Goal: Information Seeking & Learning: Learn about a topic

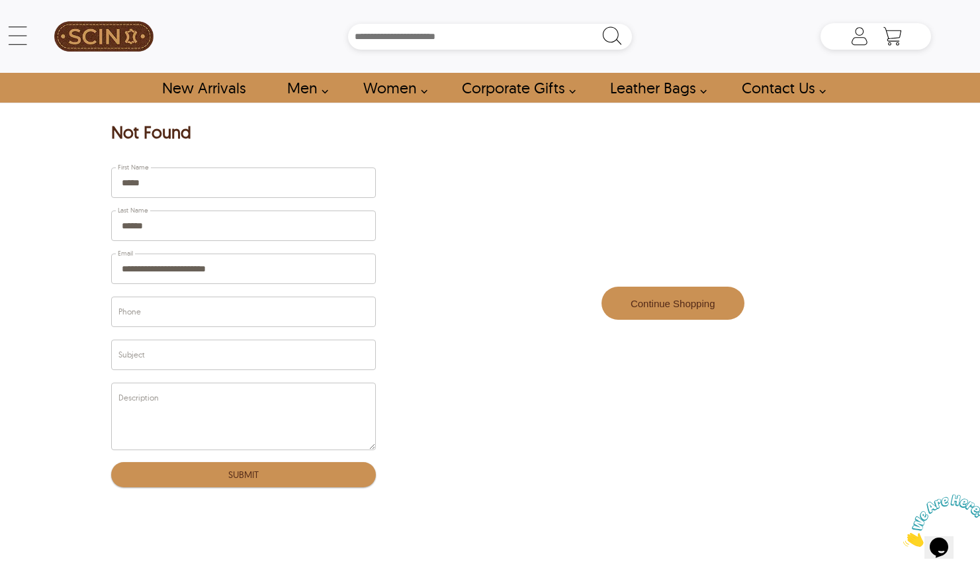
click at [708, 313] on button "Continue Shopping" at bounding box center [672, 303] width 143 height 33
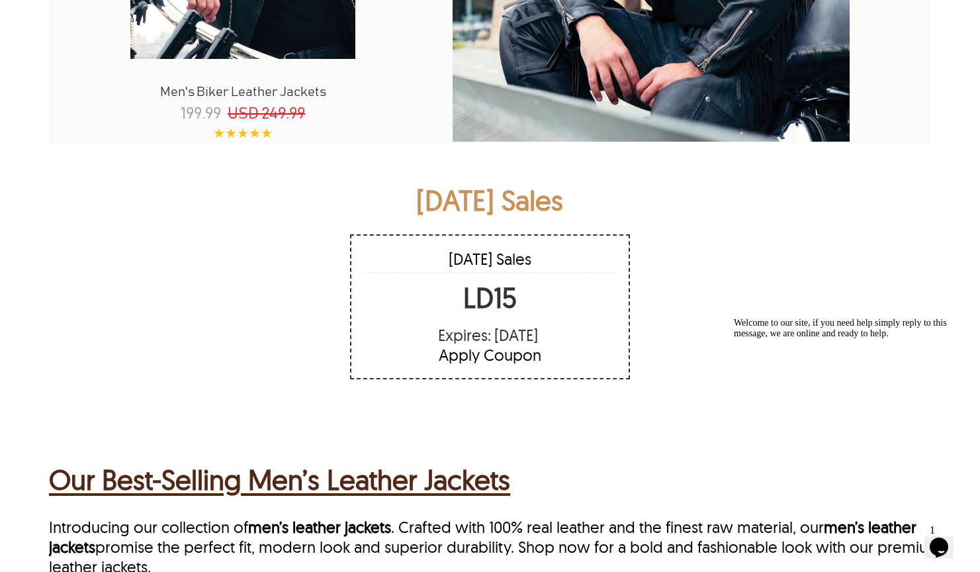
scroll to position [1679, 0]
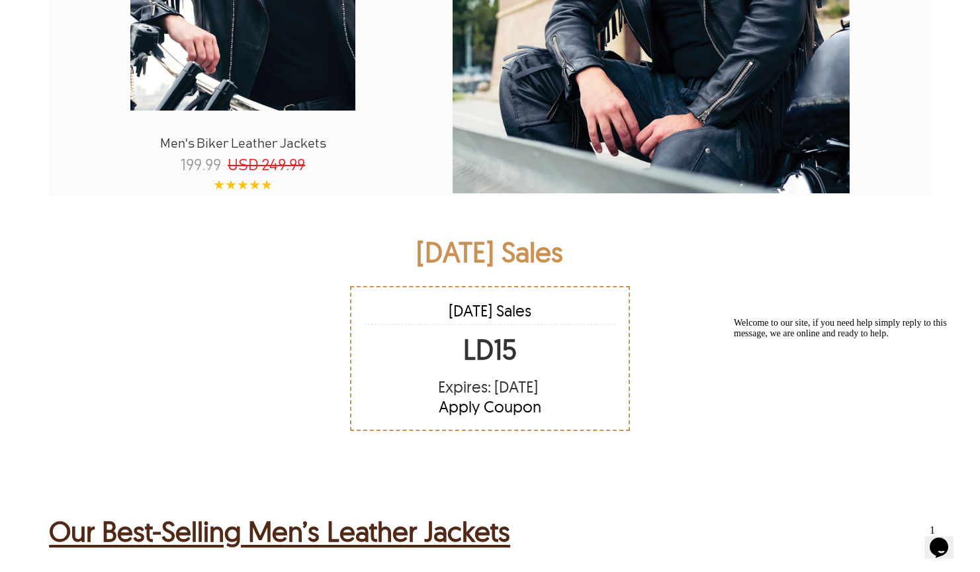
click at [484, 412] on div "Apply Coupon" at bounding box center [490, 406] width 251 height 20
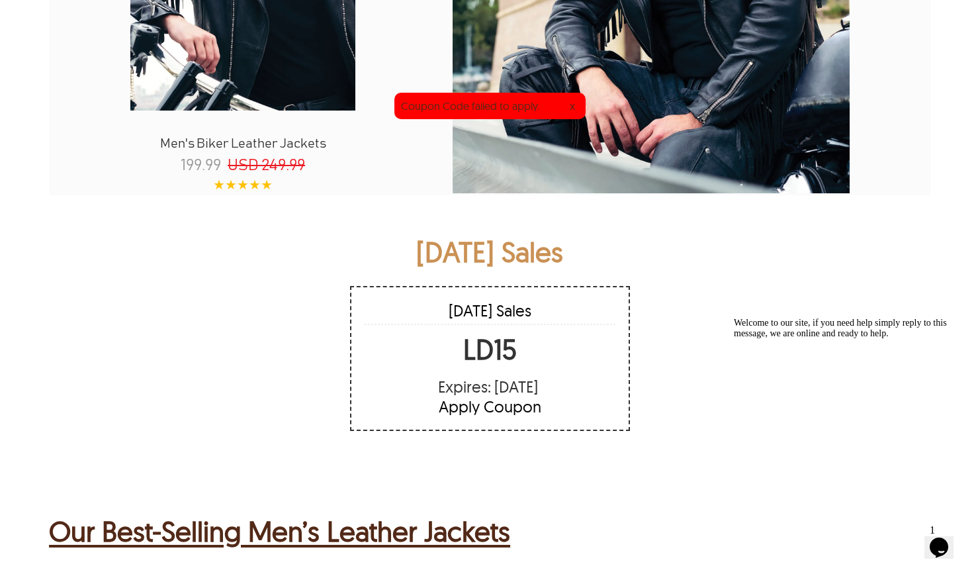
click at [572, 105] on div "x" at bounding box center [572, 105] width 13 height 13
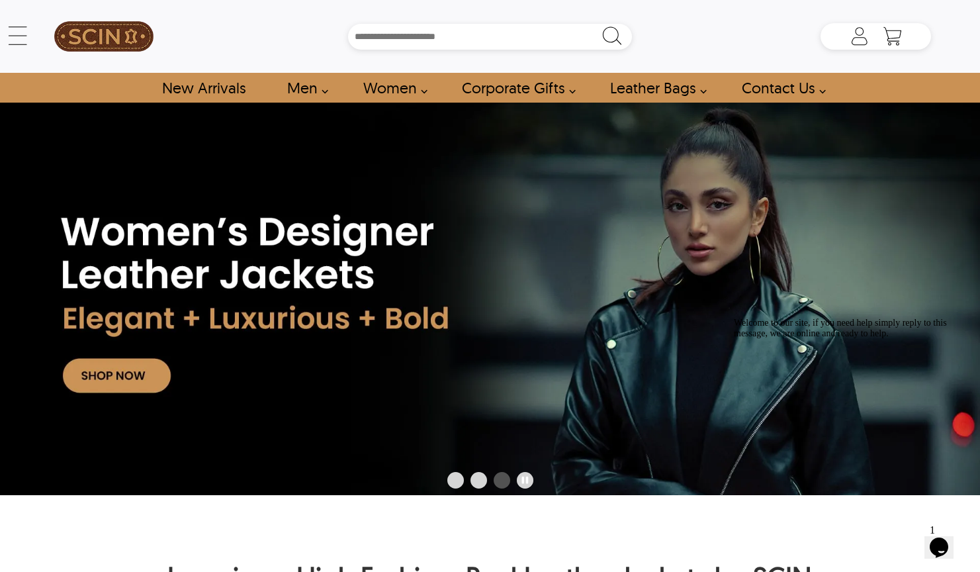
scroll to position [0, 0]
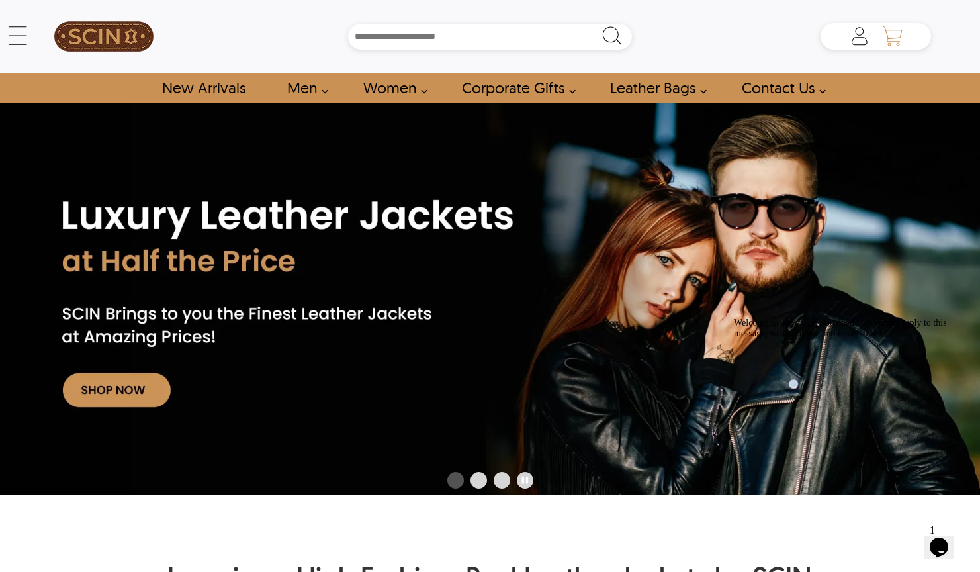
click at [901, 37] on icon "Shopping Cart" at bounding box center [892, 36] width 26 height 26
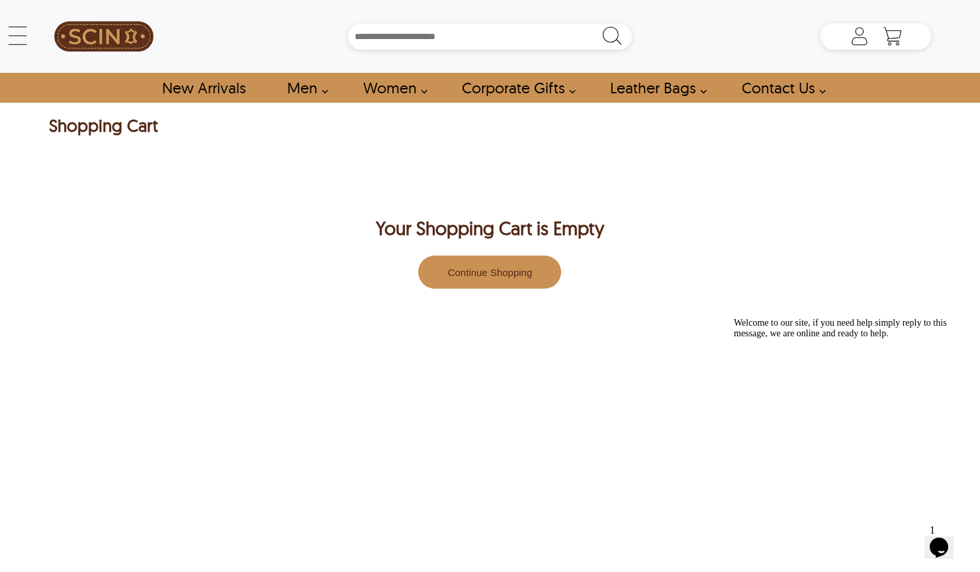
click at [521, 269] on button "Continue Shopping" at bounding box center [489, 271] width 143 height 33
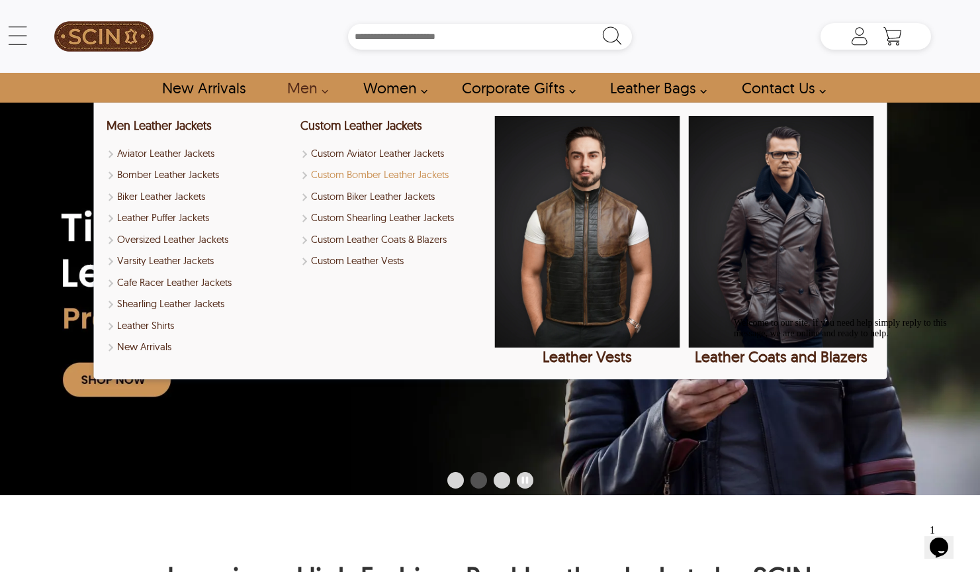
click at [363, 173] on link "Custom Bomber Leather Jackets" at bounding box center [392, 174] width 185 height 15
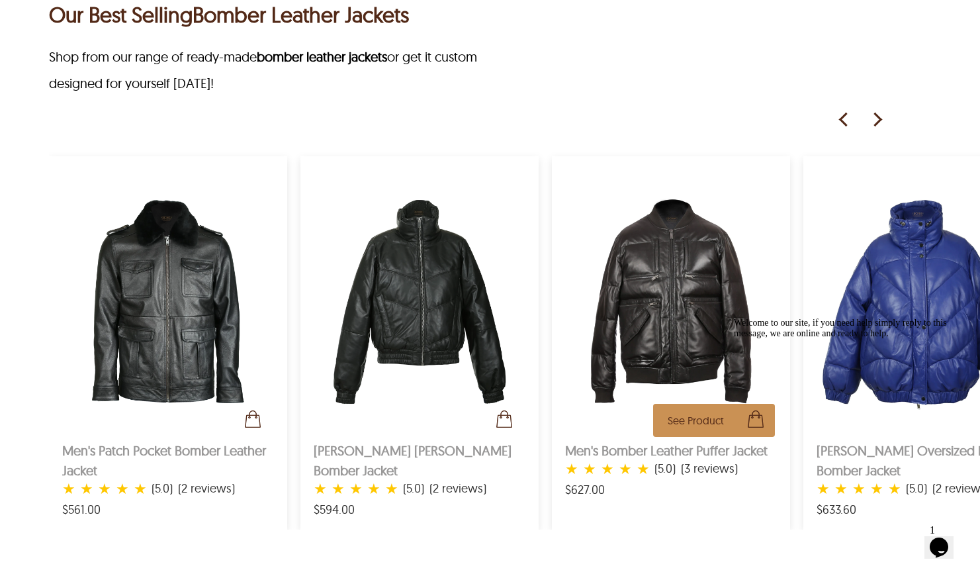
scroll to position [693, 0]
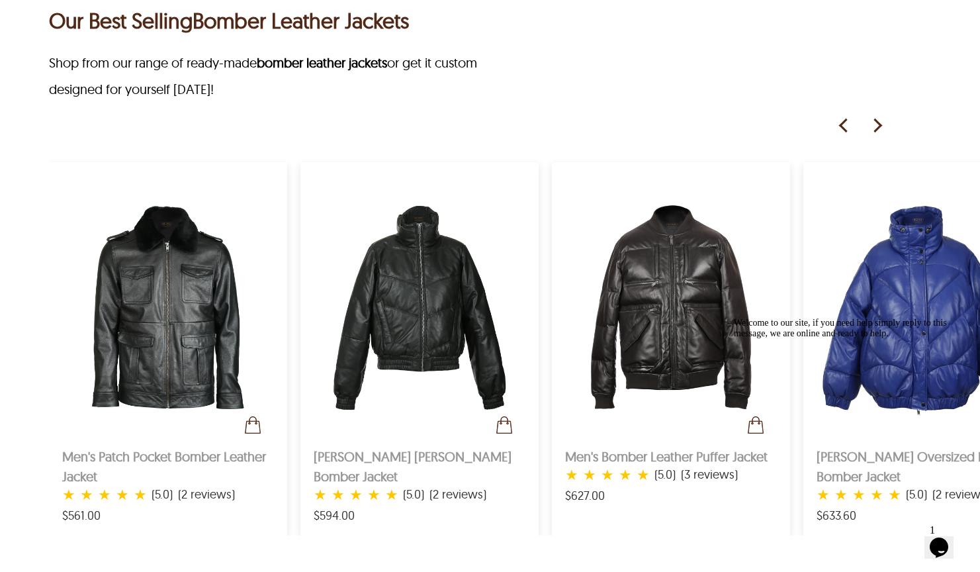
click at [883, 125] on img at bounding box center [877, 126] width 20 height 20
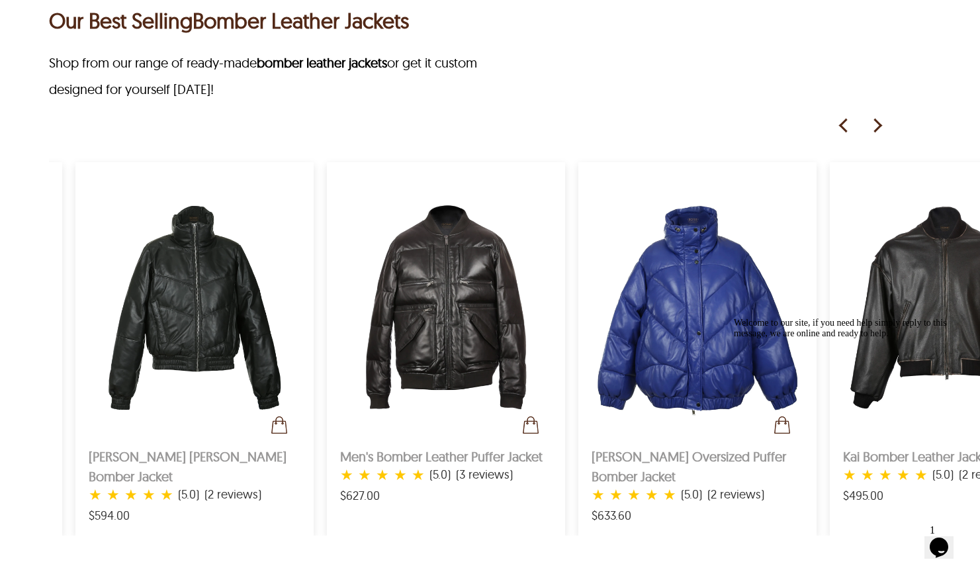
click at [883, 125] on img at bounding box center [877, 126] width 20 height 20
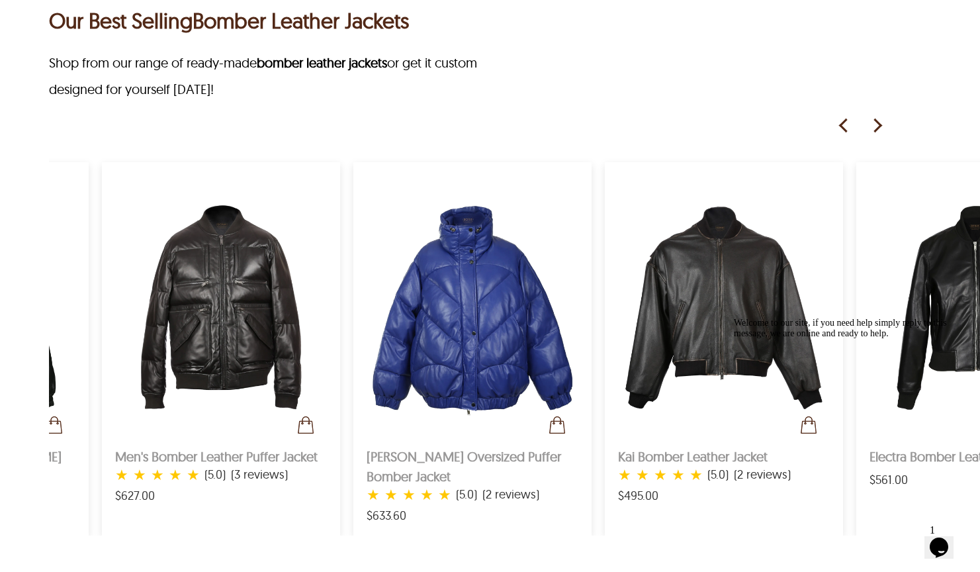
click at [883, 125] on img at bounding box center [877, 126] width 20 height 20
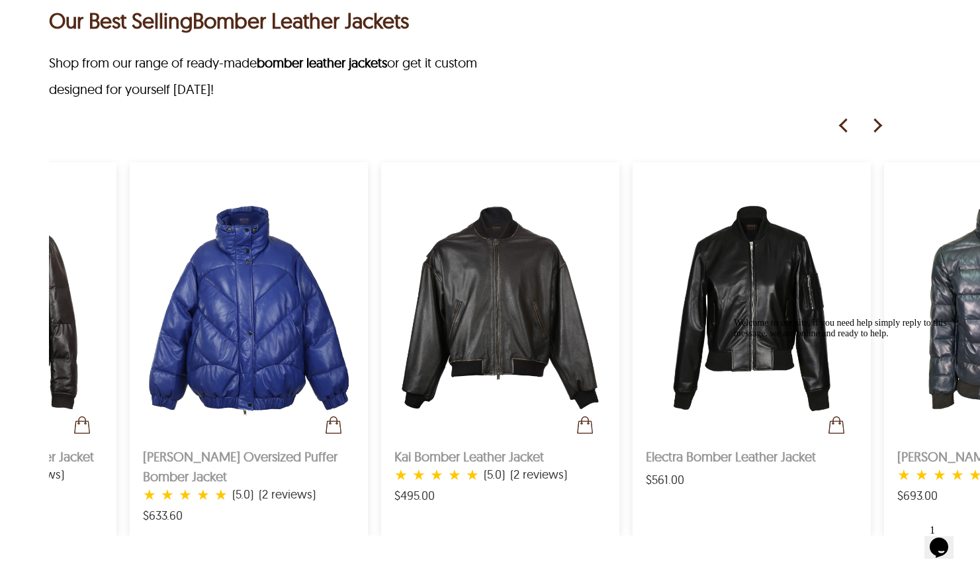
click at [883, 125] on img at bounding box center [877, 126] width 20 height 20
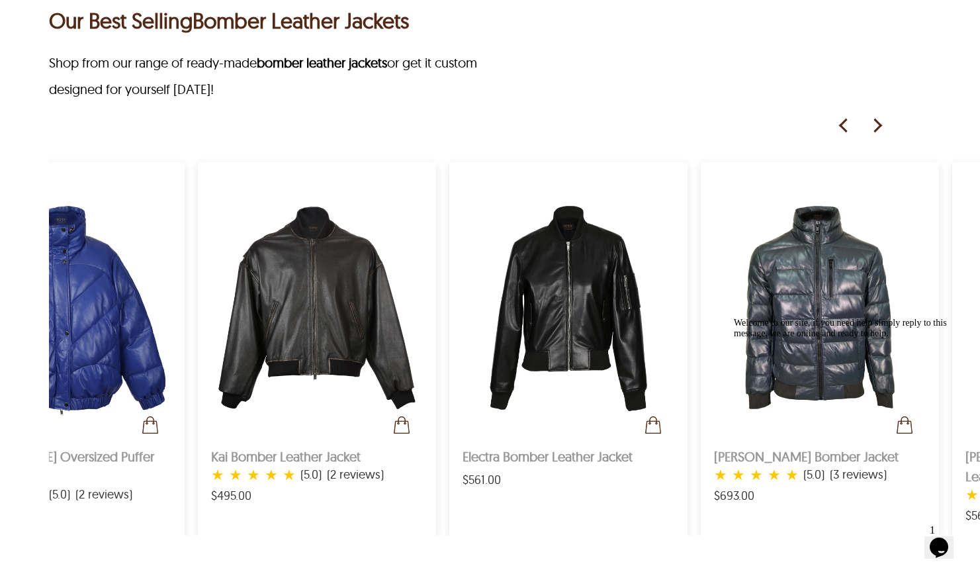
click at [883, 125] on img at bounding box center [877, 126] width 20 height 20
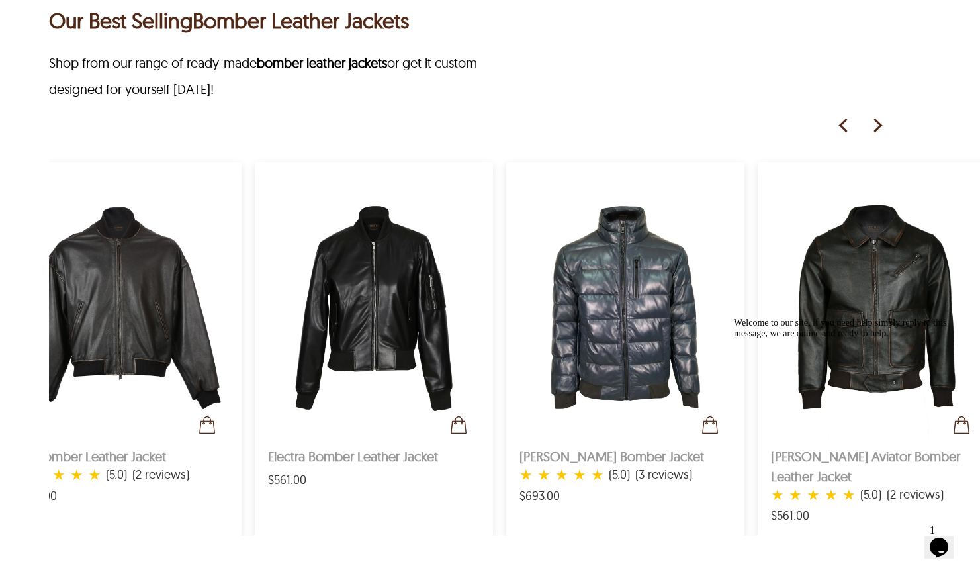
click at [883, 125] on img at bounding box center [877, 126] width 20 height 20
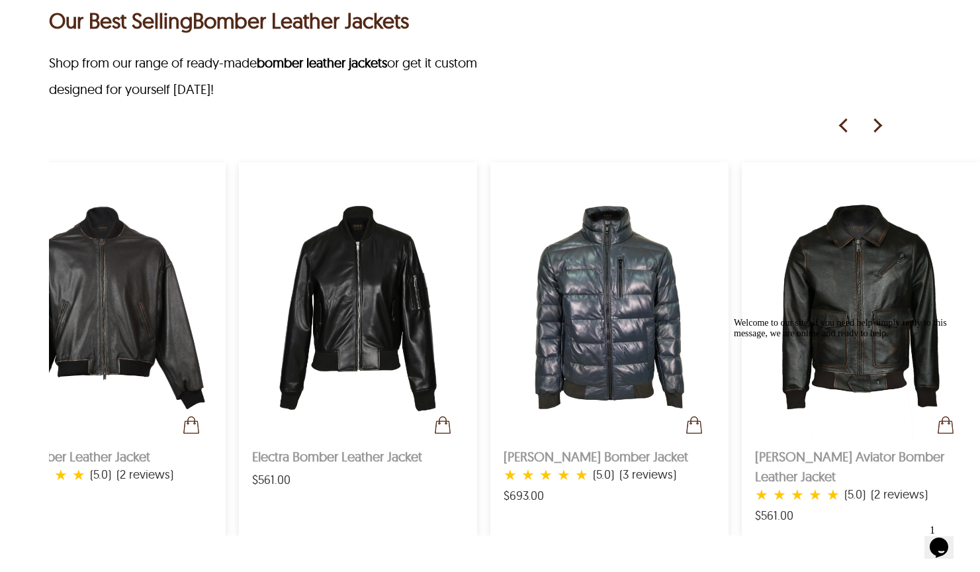
click at [883, 125] on img at bounding box center [877, 126] width 20 height 20
click at [881, 122] on img at bounding box center [877, 126] width 20 height 20
click at [847, 122] on img at bounding box center [844, 126] width 20 height 20
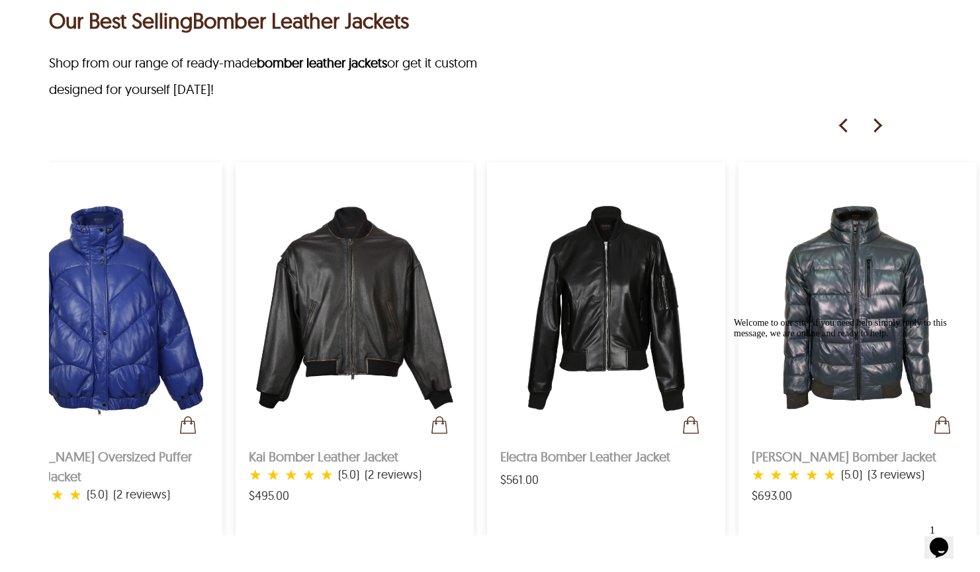
click at [847, 122] on img at bounding box center [844, 126] width 20 height 20
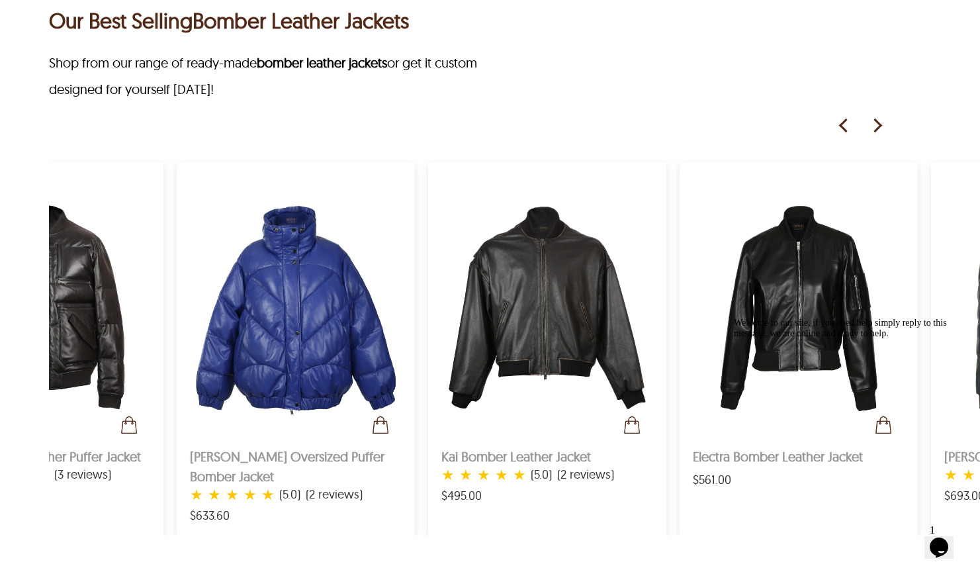
click at [847, 122] on img at bounding box center [844, 126] width 20 height 20
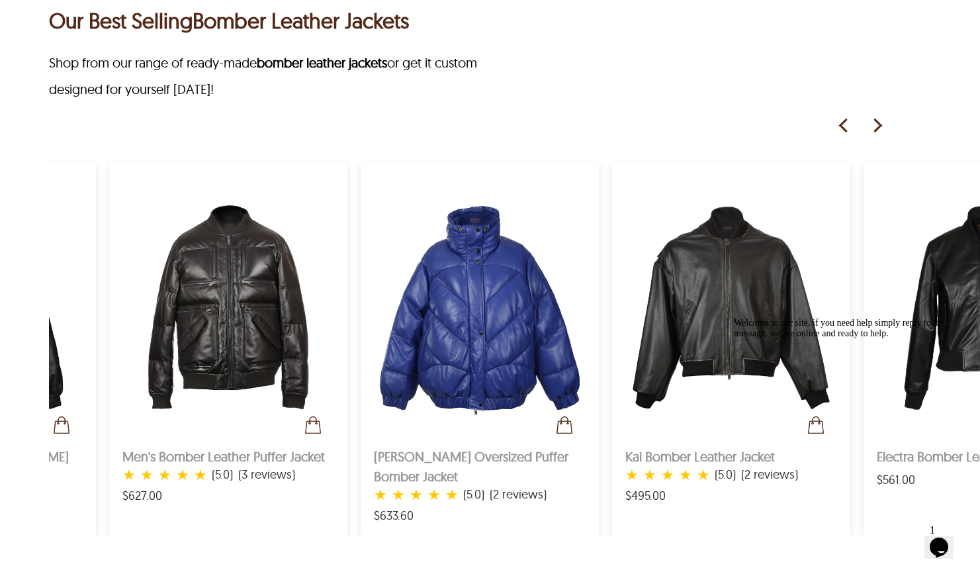
click at [847, 122] on img at bounding box center [844, 126] width 20 height 20
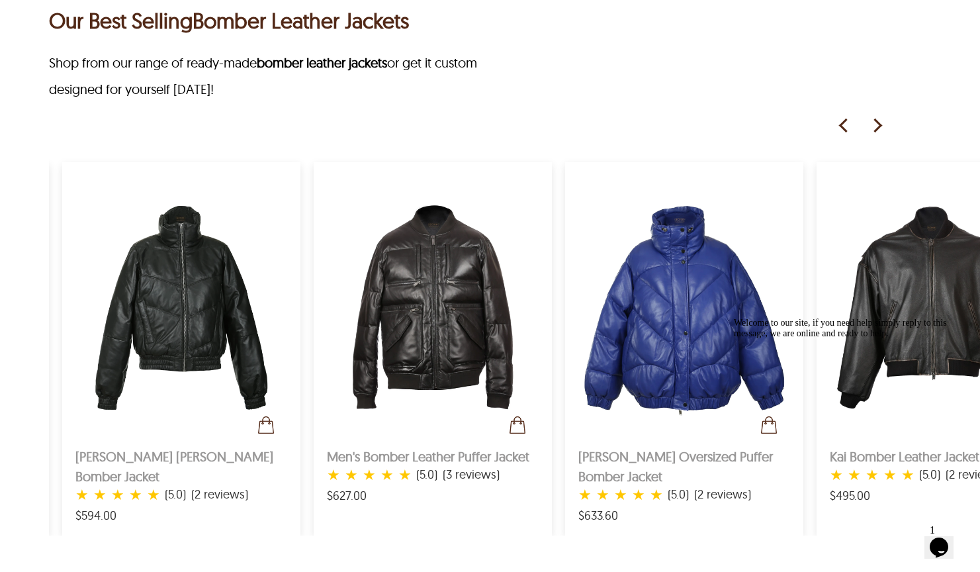
click at [847, 122] on img at bounding box center [844, 126] width 20 height 20
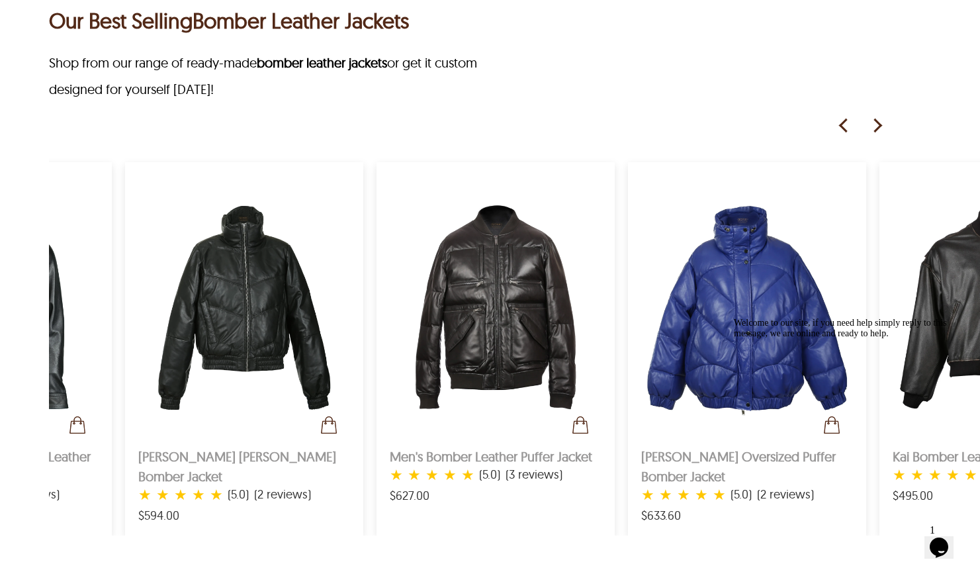
scroll to position [0, 21]
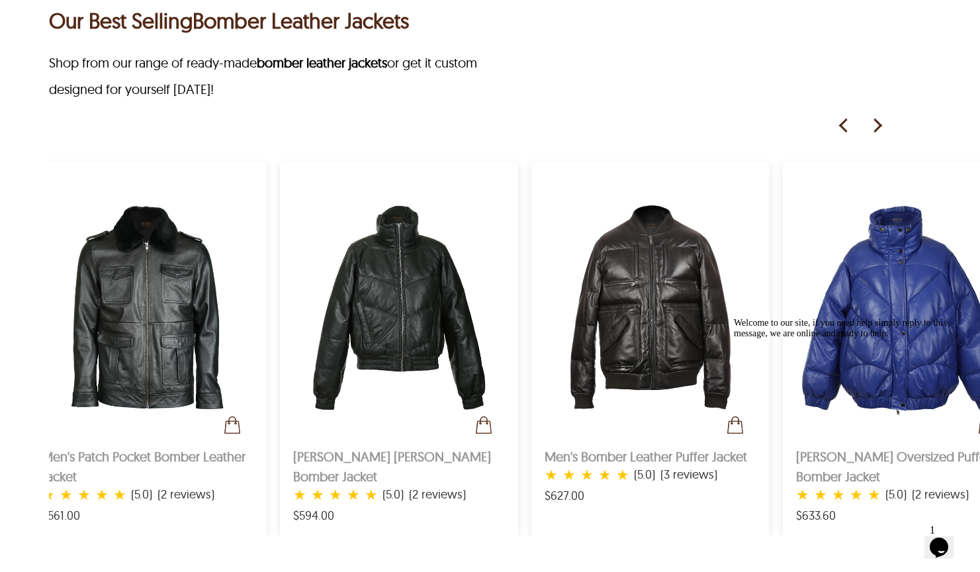
click at [847, 122] on img at bounding box center [844, 126] width 20 height 20
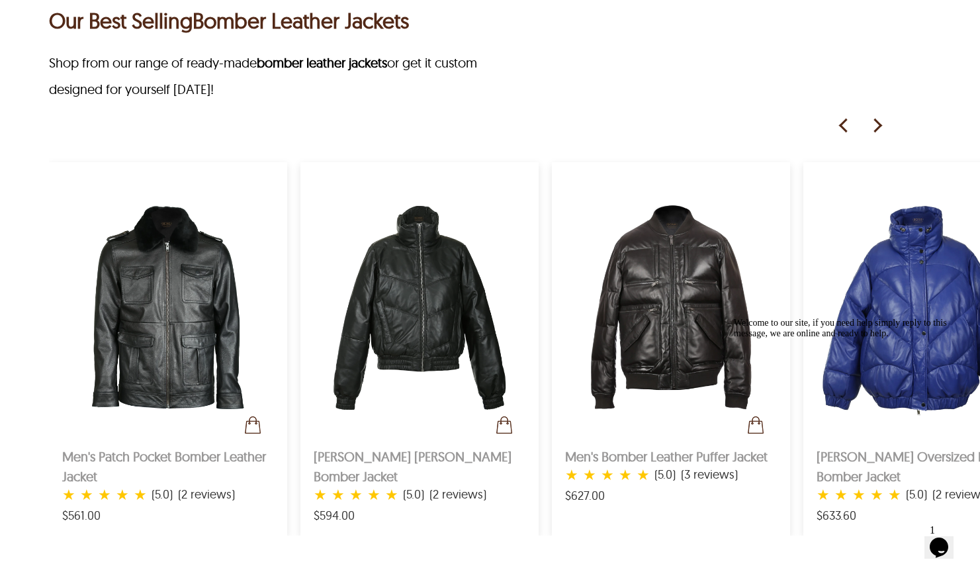
click at [847, 122] on img at bounding box center [844, 126] width 20 height 20
click at [873, 122] on img at bounding box center [877, 126] width 20 height 20
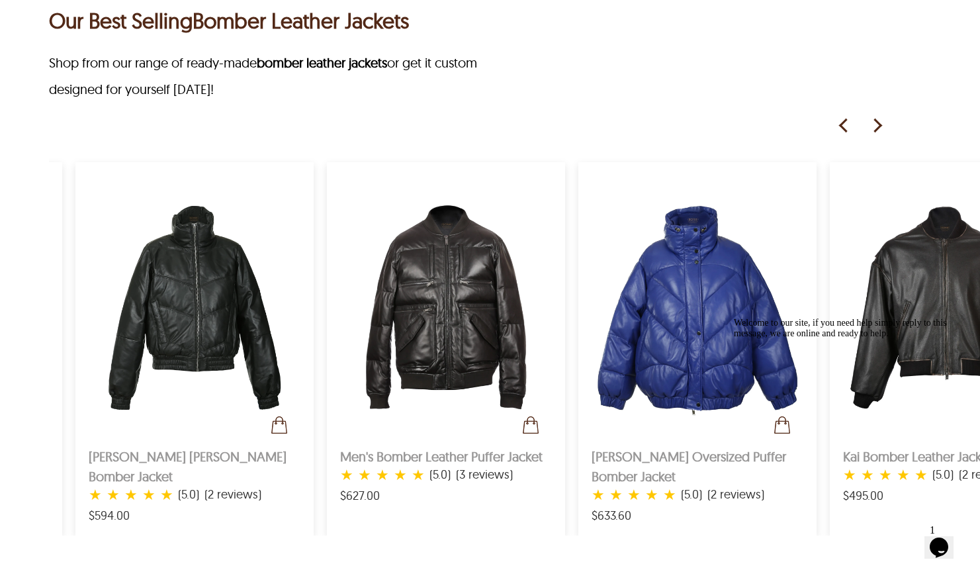
click at [873, 122] on img at bounding box center [877, 126] width 20 height 20
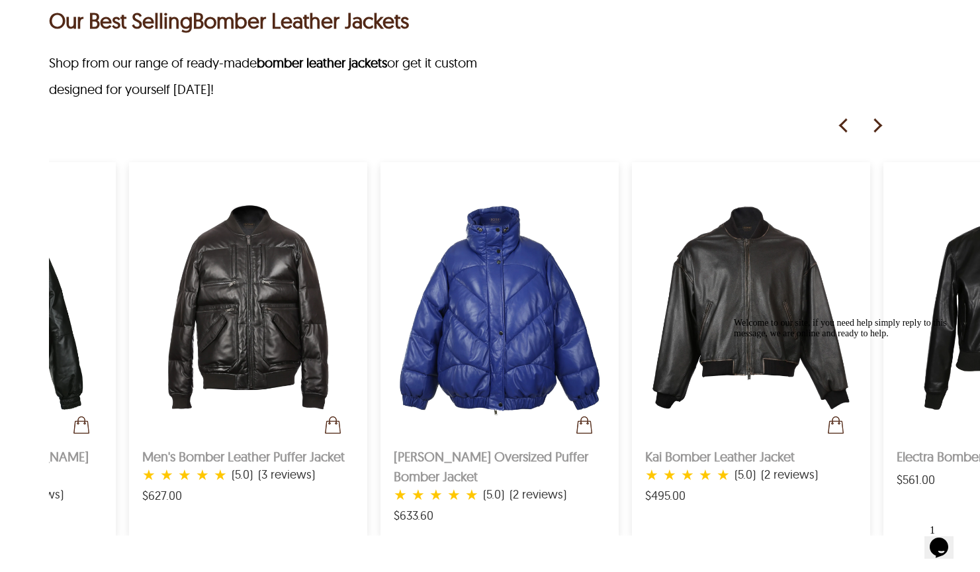
click at [873, 122] on img at bounding box center [877, 126] width 20 height 20
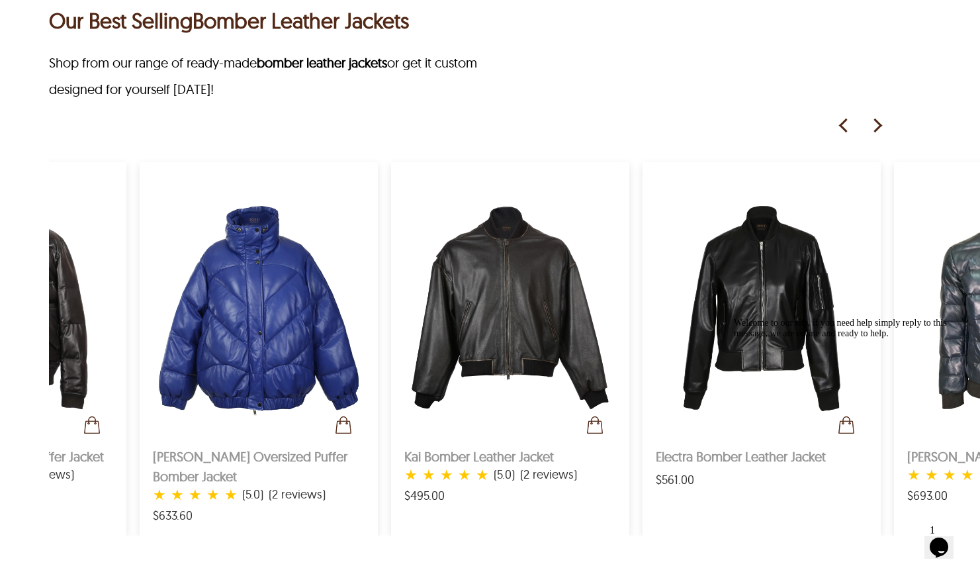
click at [873, 122] on img at bounding box center [877, 126] width 20 height 20
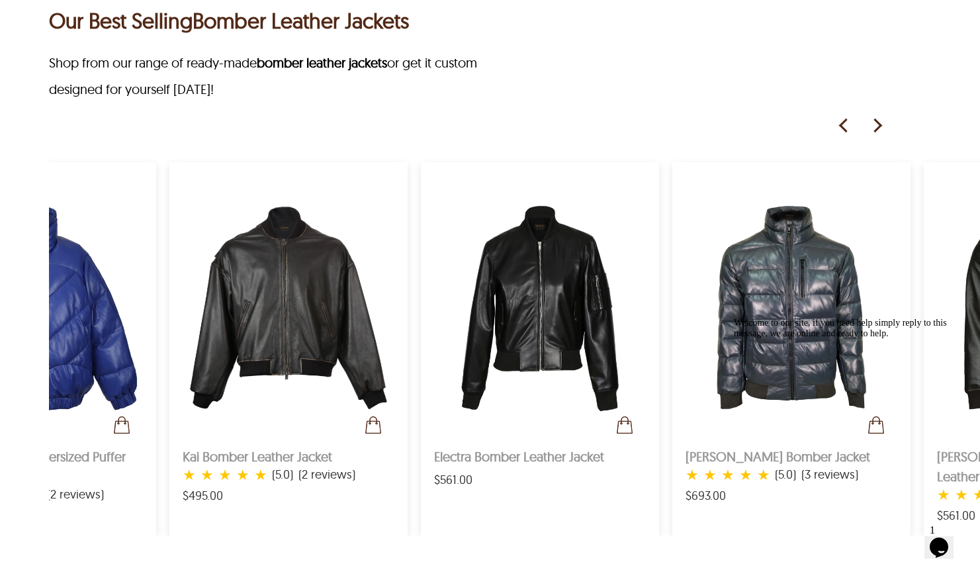
scroll to position [0, 893]
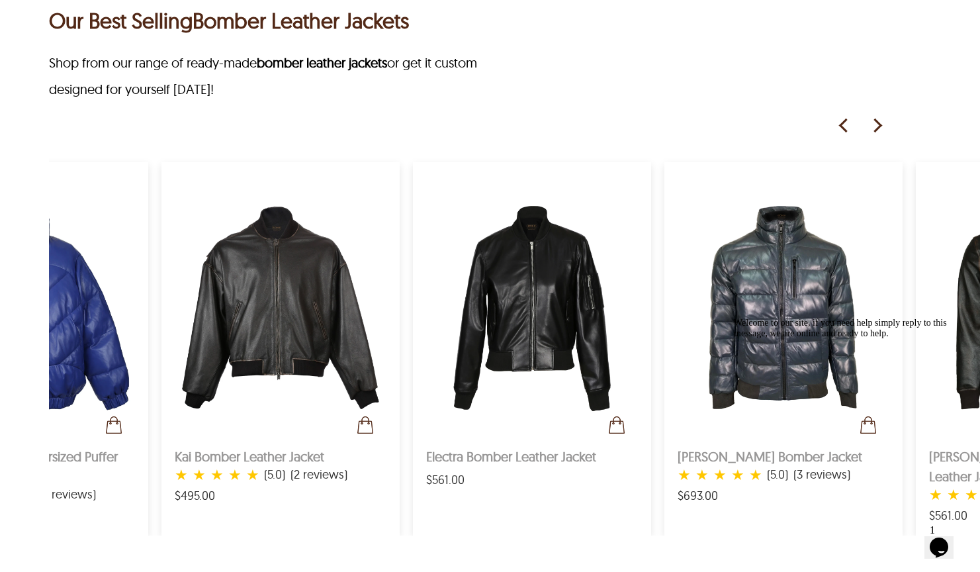
click at [856, 122] on div at bounding box center [468, 126] width 838 height 20
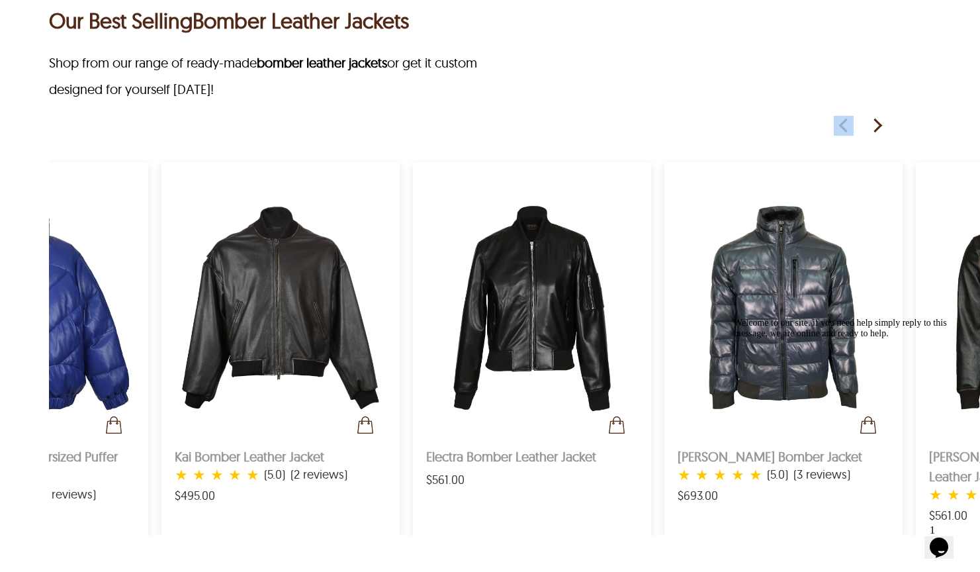
click at [856, 122] on div at bounding box center [468, 126] width 838 height 20
click at [844, 122] on img at bounding box center [844, 126] width 20 height 20
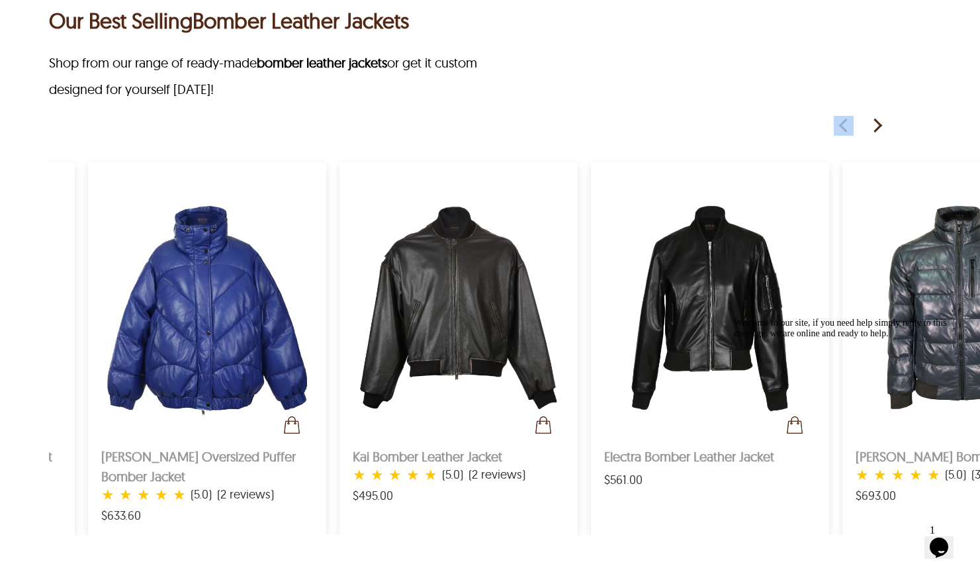
click at [844, 122] on img at bounding box center [844, 126] width 20 height 20
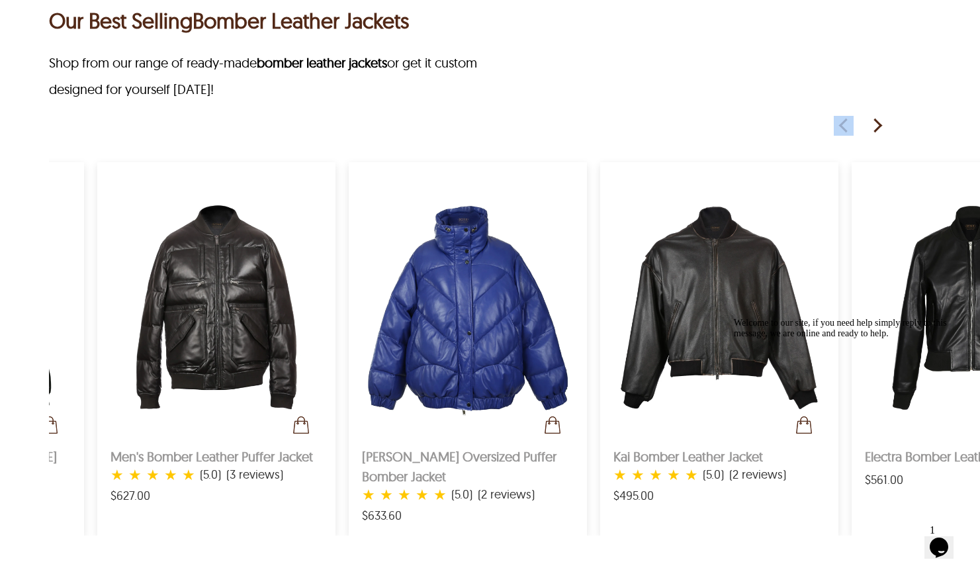
click at [844, 122] on img at bounding box center [844, 126] width 20 height 20
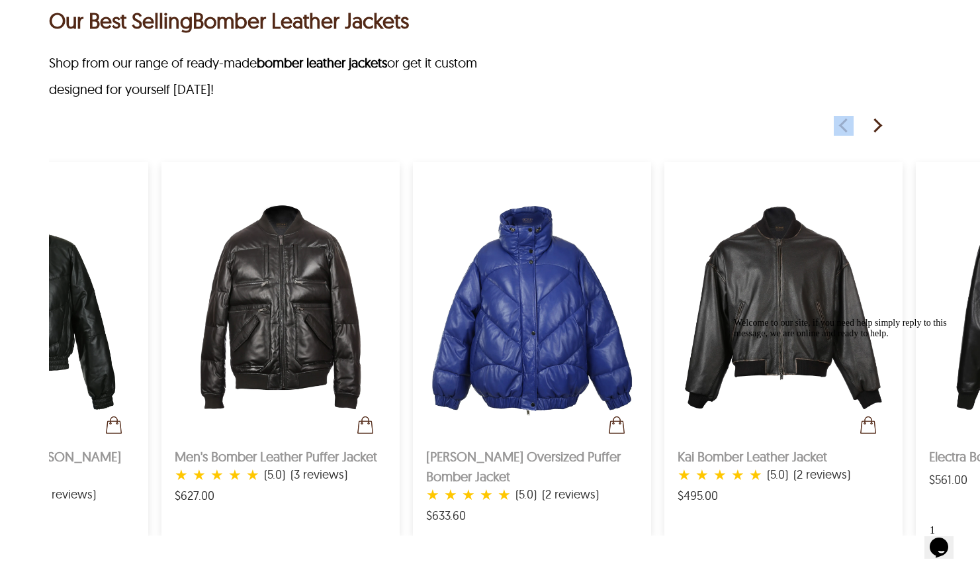
click at [844, 122] on img at bounding box center [844, 126] width 20 height 20
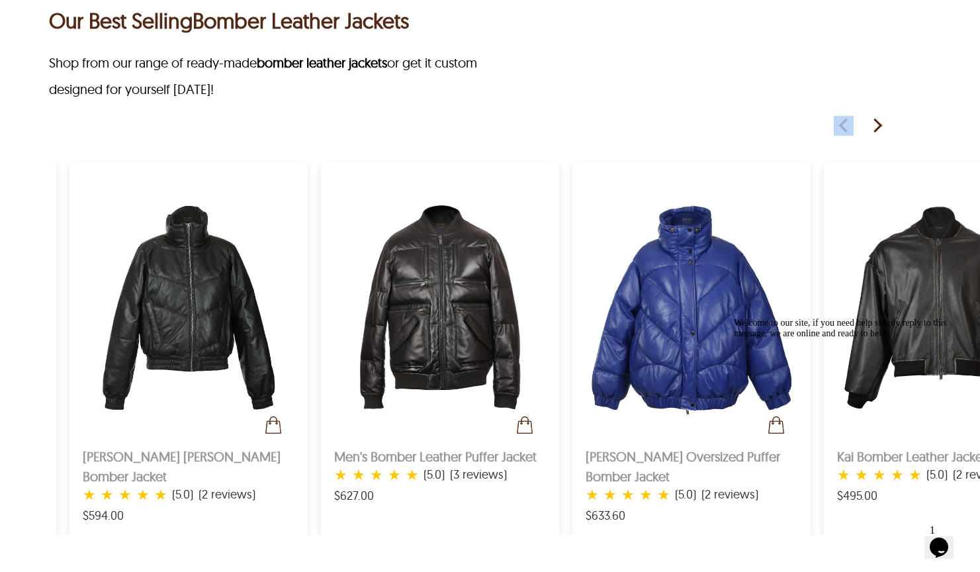
scroll to position [0, 38]
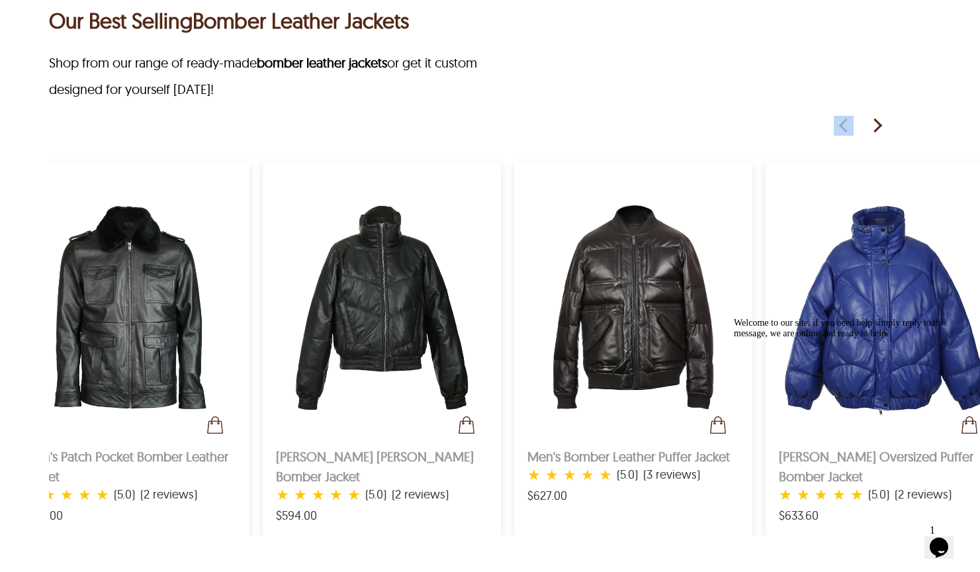
click at [844, 122] on img at bounding box center [844, 126] width 20 height 20
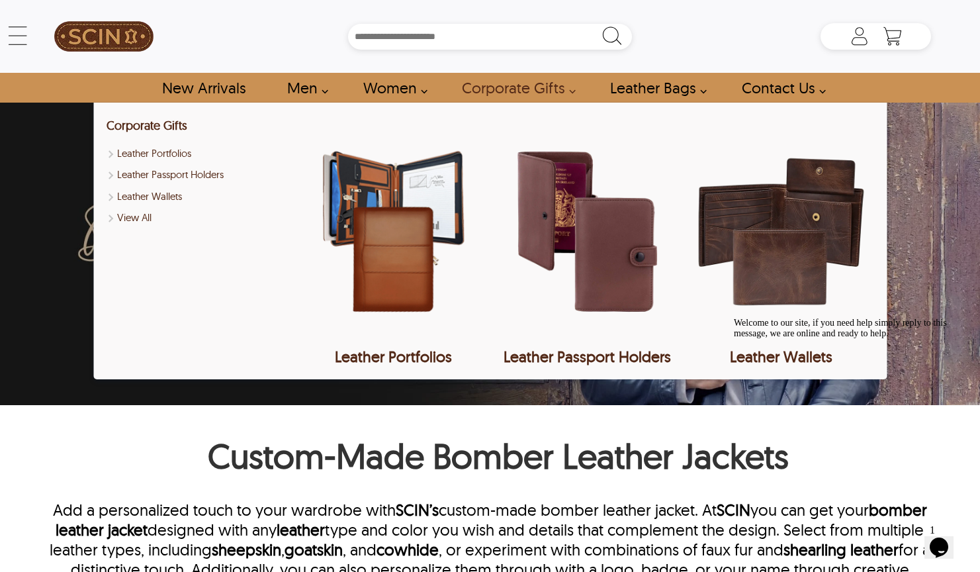
scroll to position [0, 0]
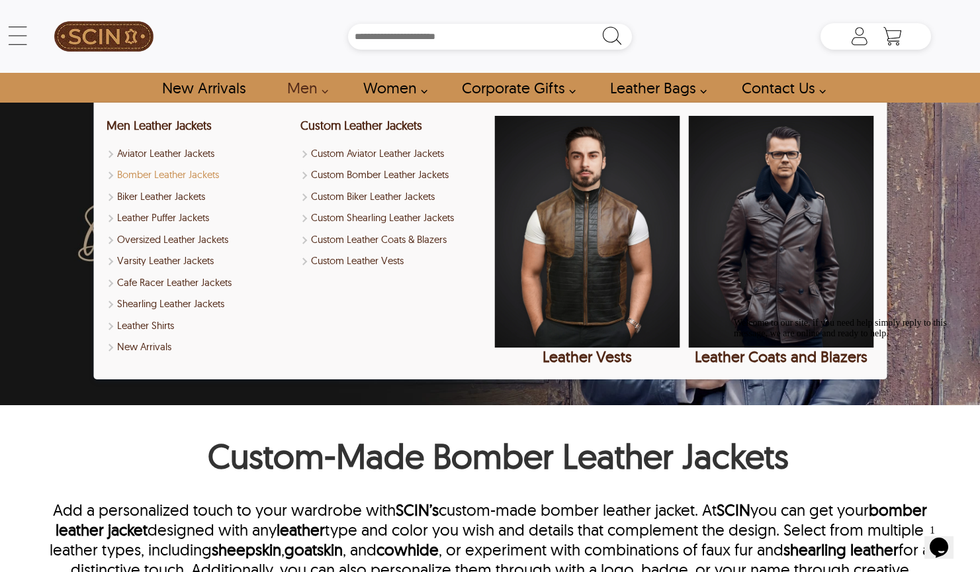
click at [196, 176] on link "Bomber Leather Jackets" at bounding box center [199, 174] width 185 height 15
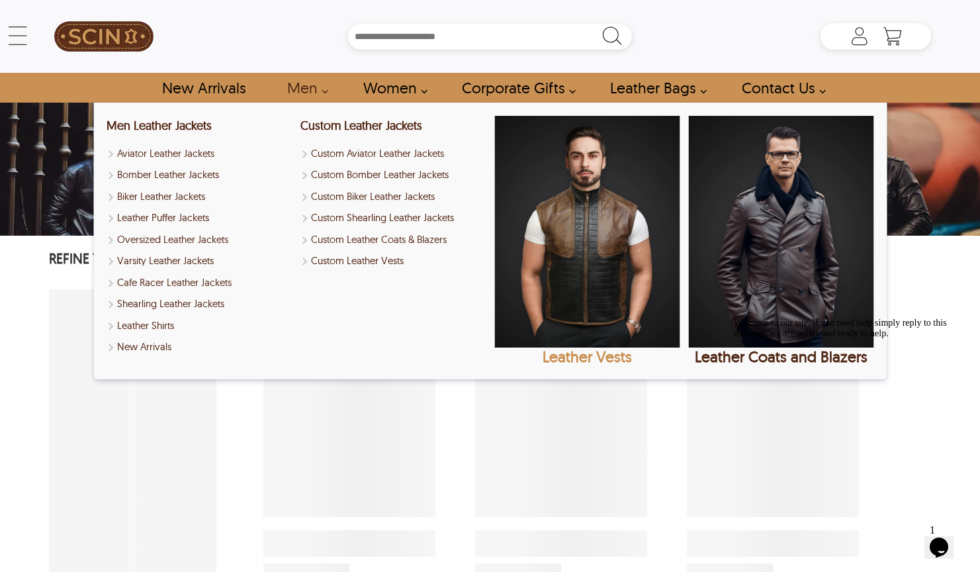
select select "********"
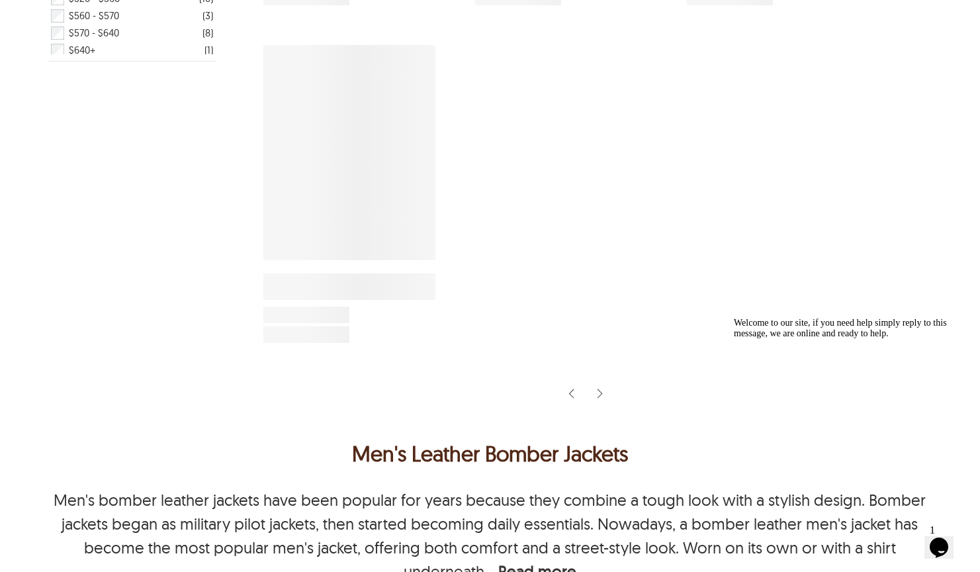
scroll to position [598, 0]
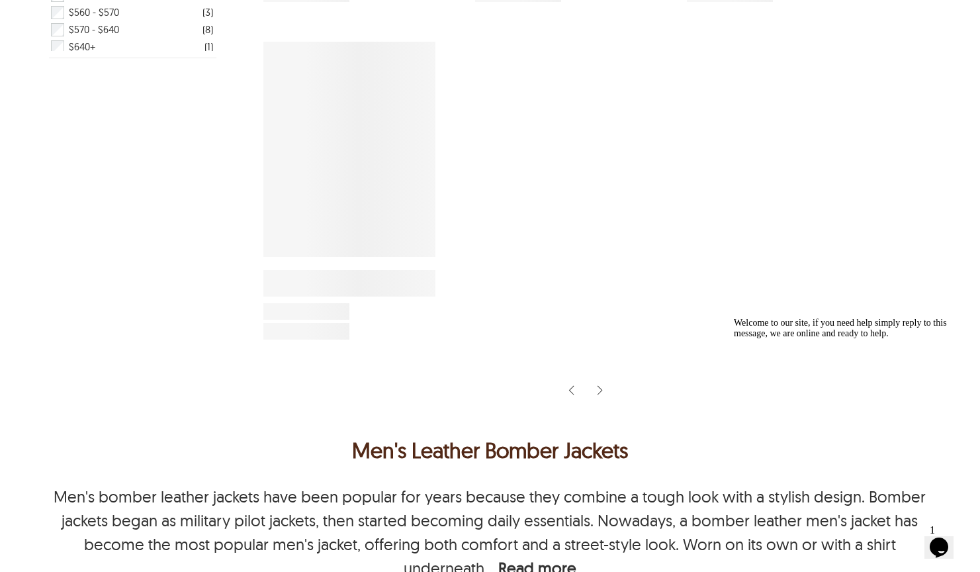
click at [597, 406] on div at bounding box center [588, 390] width 688 height 35
click at [598, 397] on img at bounding box center [599, 390] width 11 height 13
click at [582, 408] on div at bounding box center [587, 390] width 13 height 35
click at [562, 408] on div at bounding box center [588, 390] width 688 height 35
click at [563, 408] on div at bounding box center [588, 390] width 688 height 35
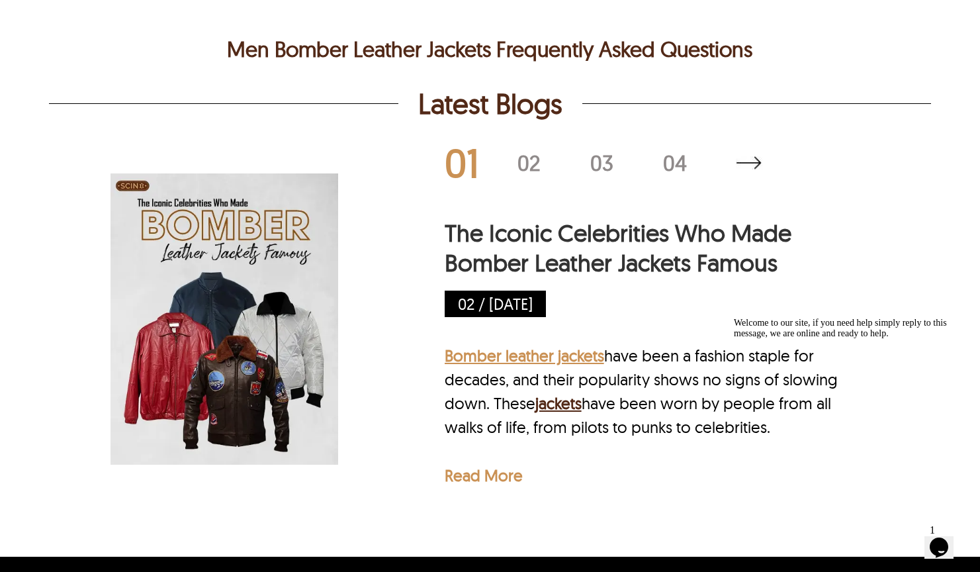
scroll to position [1439, 0]
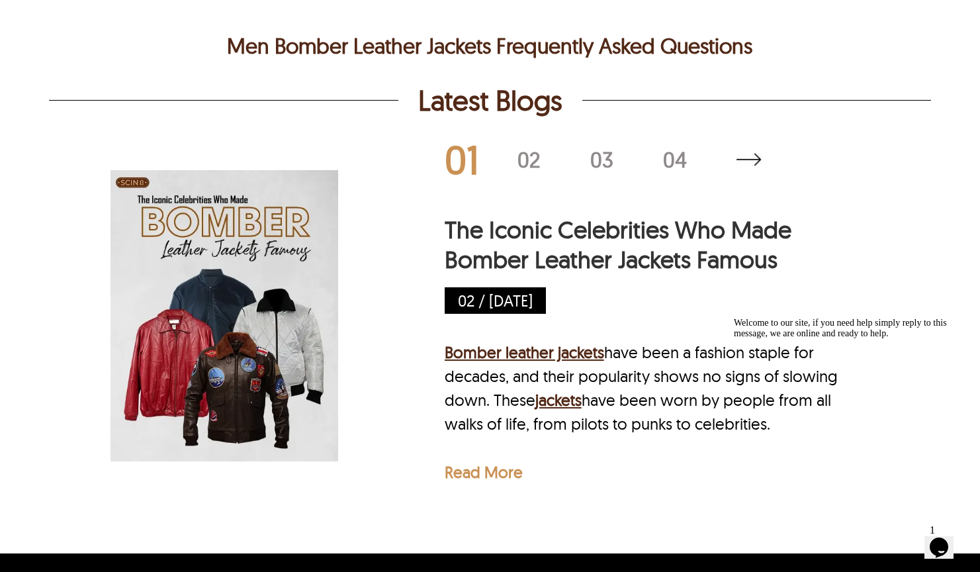
click at [532, 170] on div "02" at bounding box center [553, 159] width 73 height 21
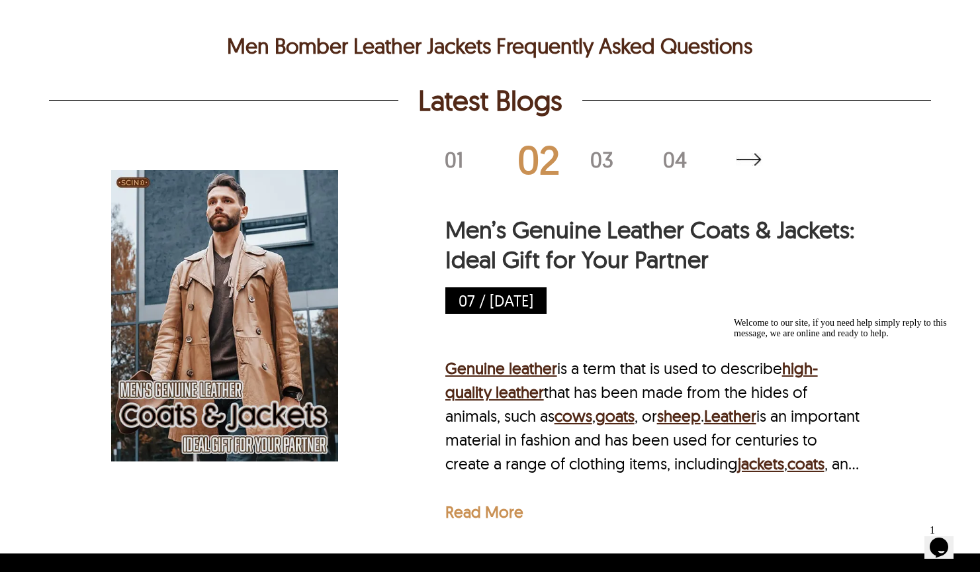
click at [581, 179] on div "02" at bounding box center [553, 160] width 73 height 40
click at [596, 170] on div "03" at bounding box center [626, 159] width 73 height 21
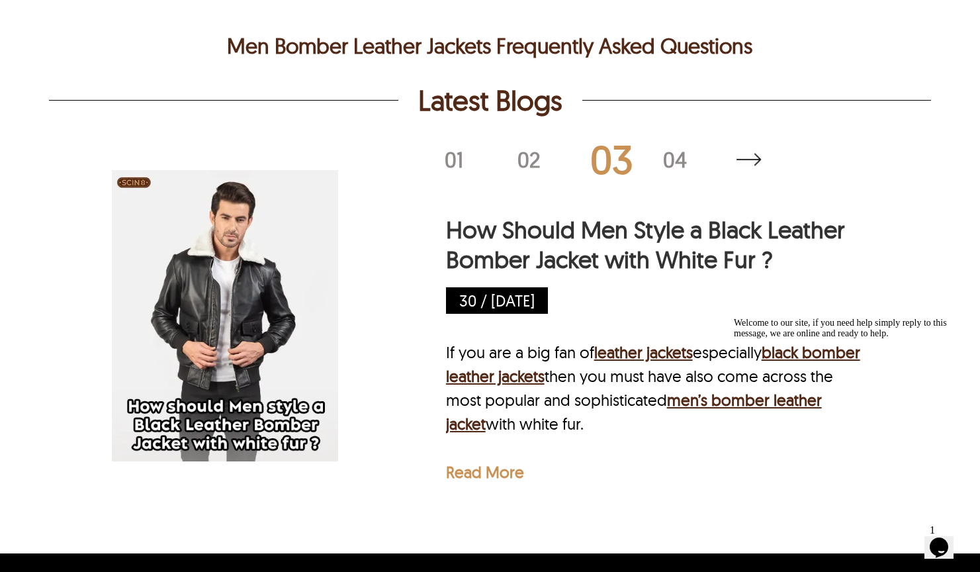
click at [268, 384] on img at bounding box center [226, 315] width 228 height 342
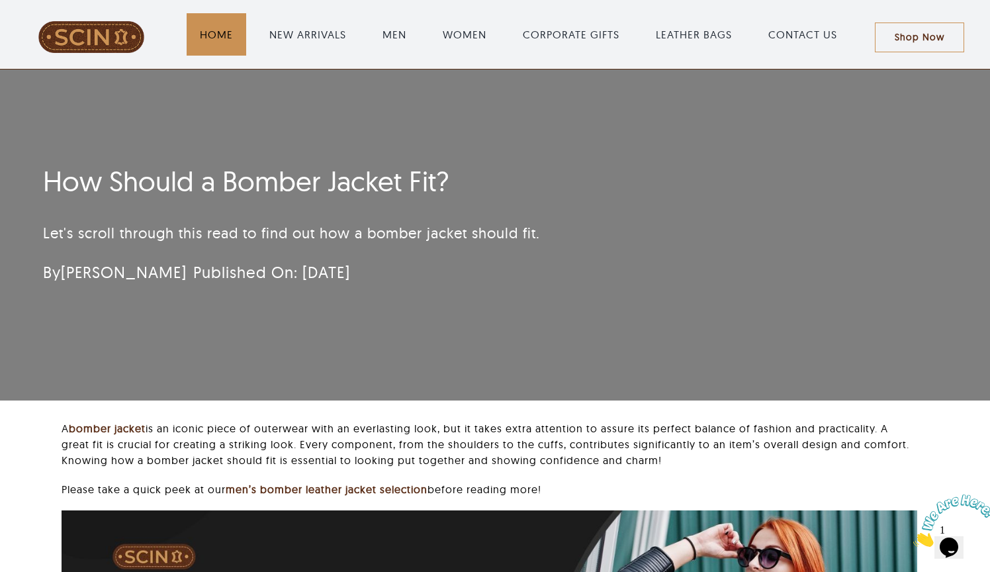
click at [224, 48] on span "Main Menu" at bounding box center [217, 34] width 60 height 42
click at [220, 37] on span "HOME" at bounding box center [216, 34] width 33 height 16
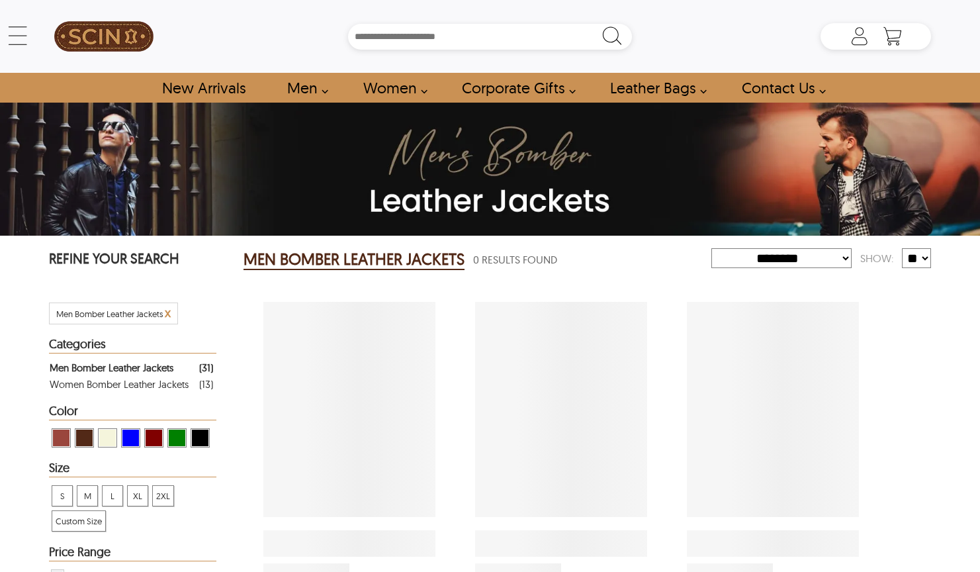
select select "********"
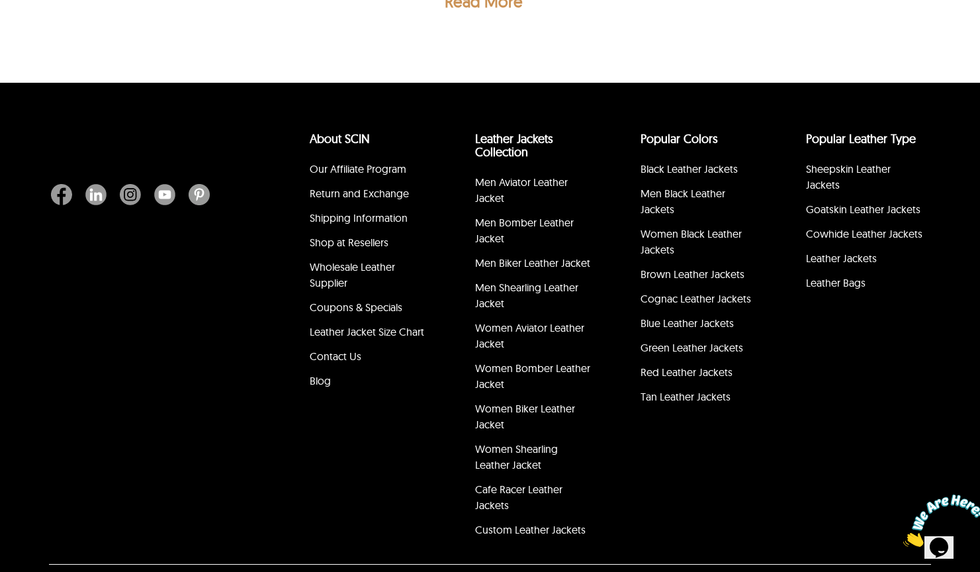
scroll to position [2378, 0]
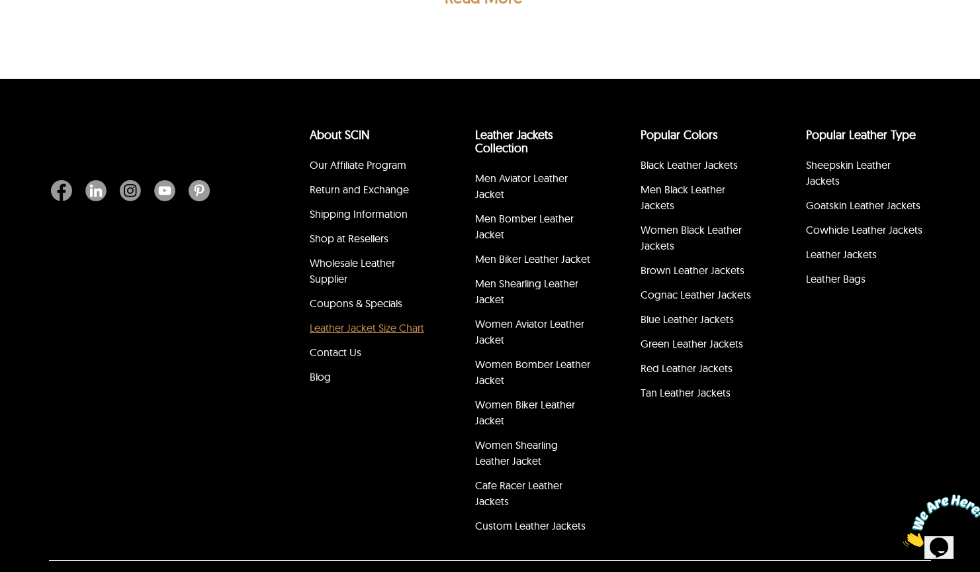
click at [400, 334] on link "Leather Jacket Size Chart" at bounding box center [367, 327] width 114 height 13
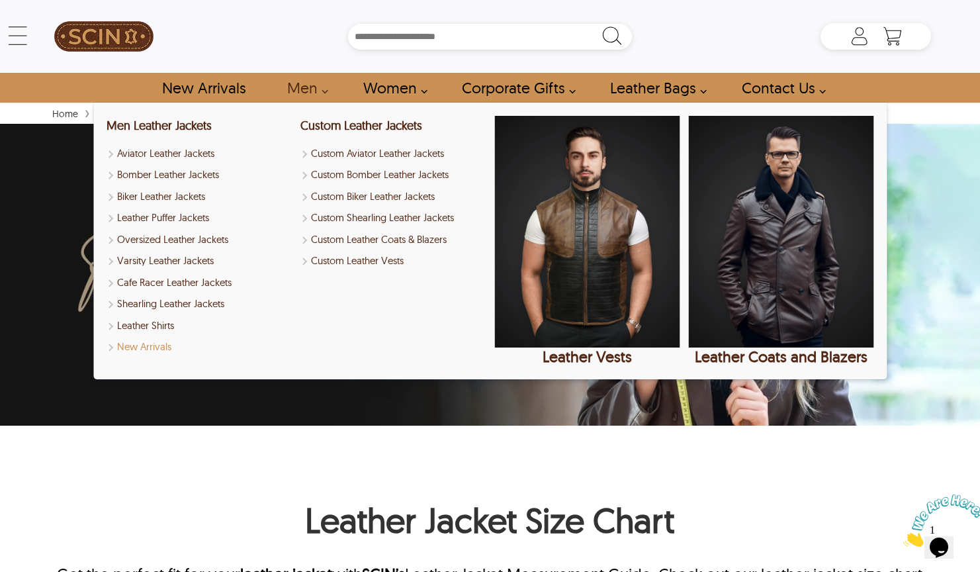
click at [157, 341] on link "New Arrivals" at bounding box center [199, 346] width 185 height 15
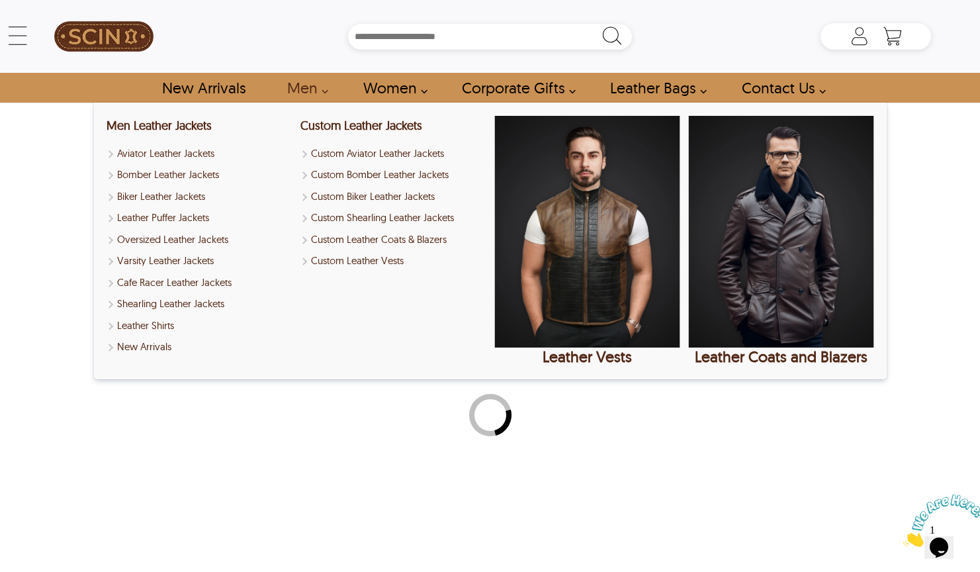
select select "********"
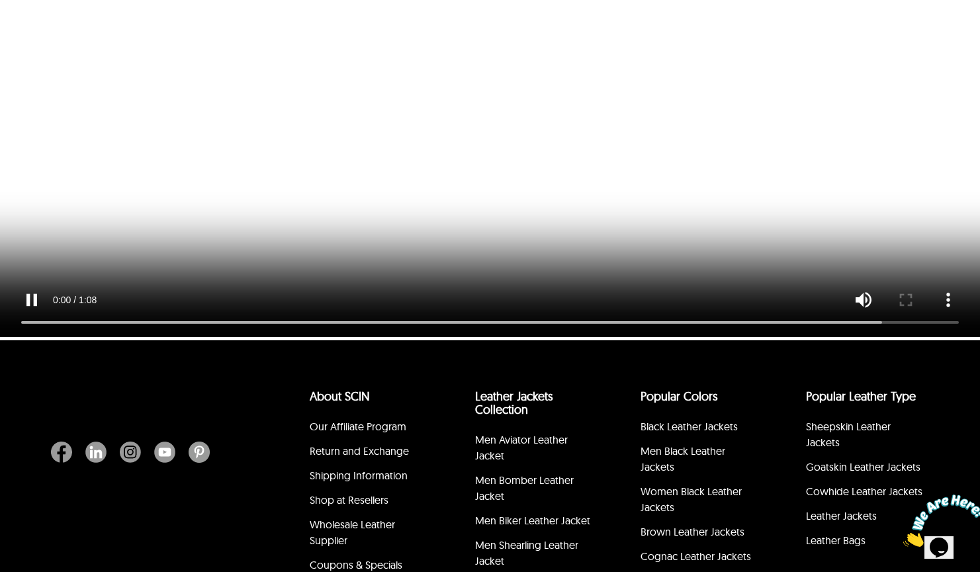
scroll to position [2812, 0]
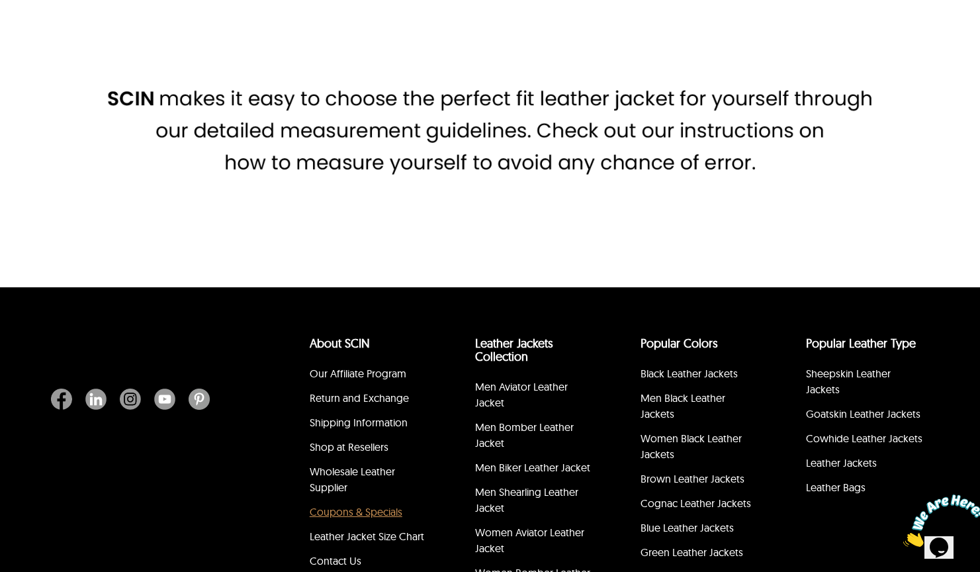
click at [347, 518] on link "Coupons & Specials" at bounding box center [356, 511] width 93 height 13
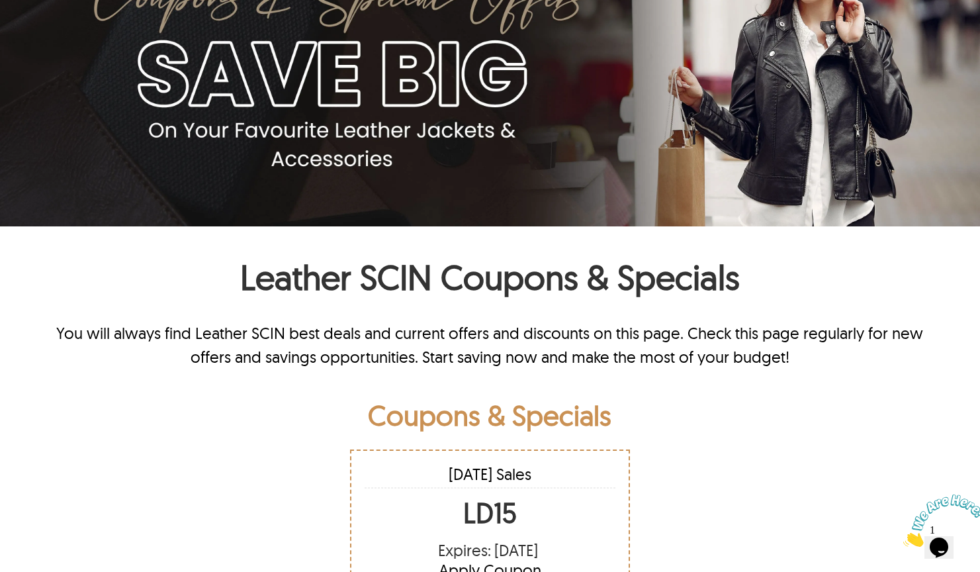
scroll to position [189, 0]
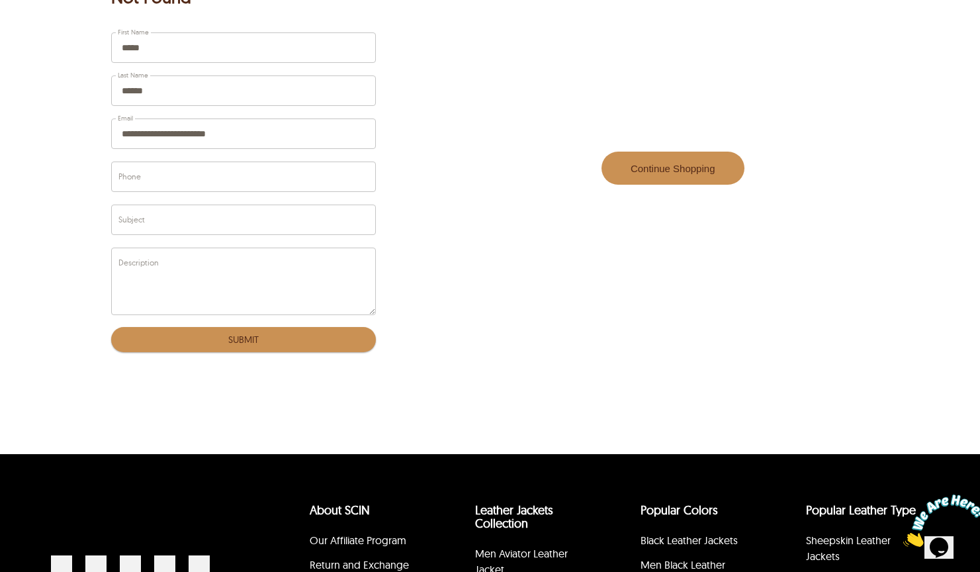
scroll to position [145, 0]
